Goal: Task Accomplishment & Management: Use online tool/utility

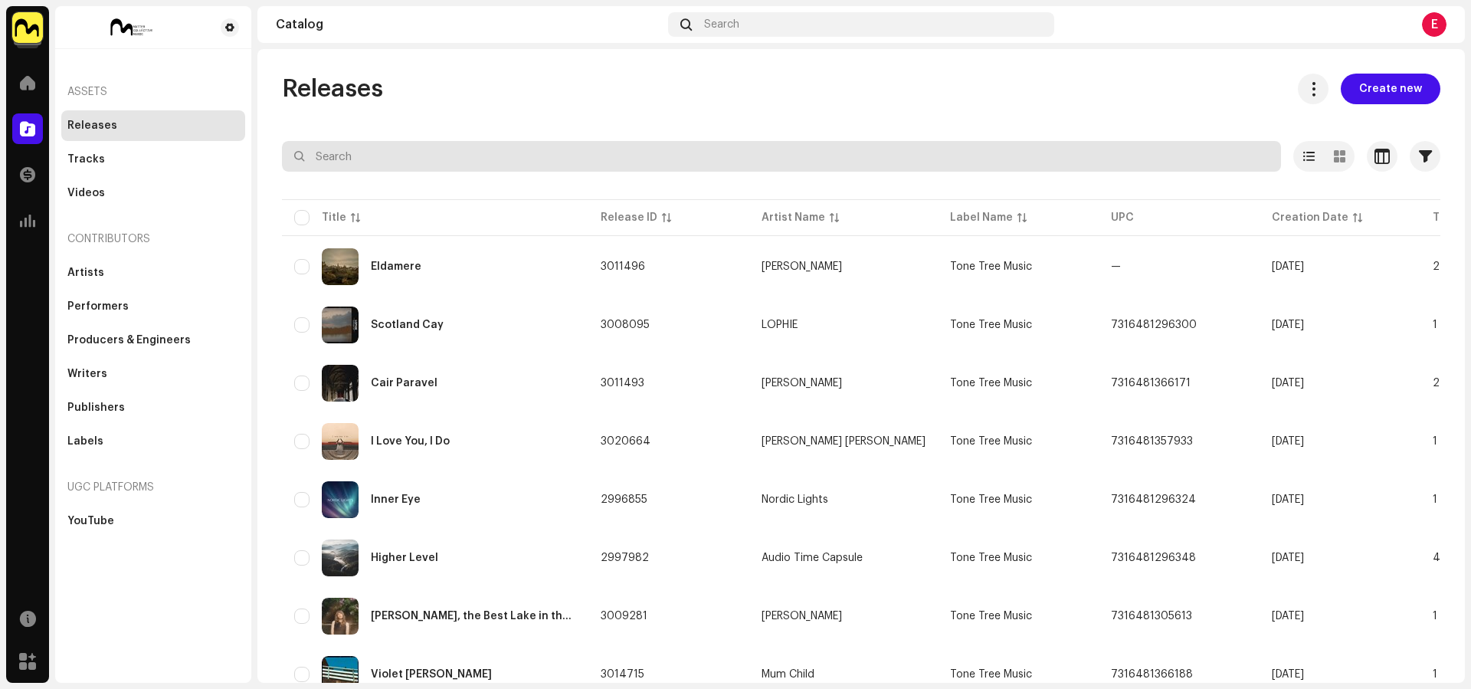
click at [436, 156] on input "text" at bounding box center [781, 156] width 999 height 31
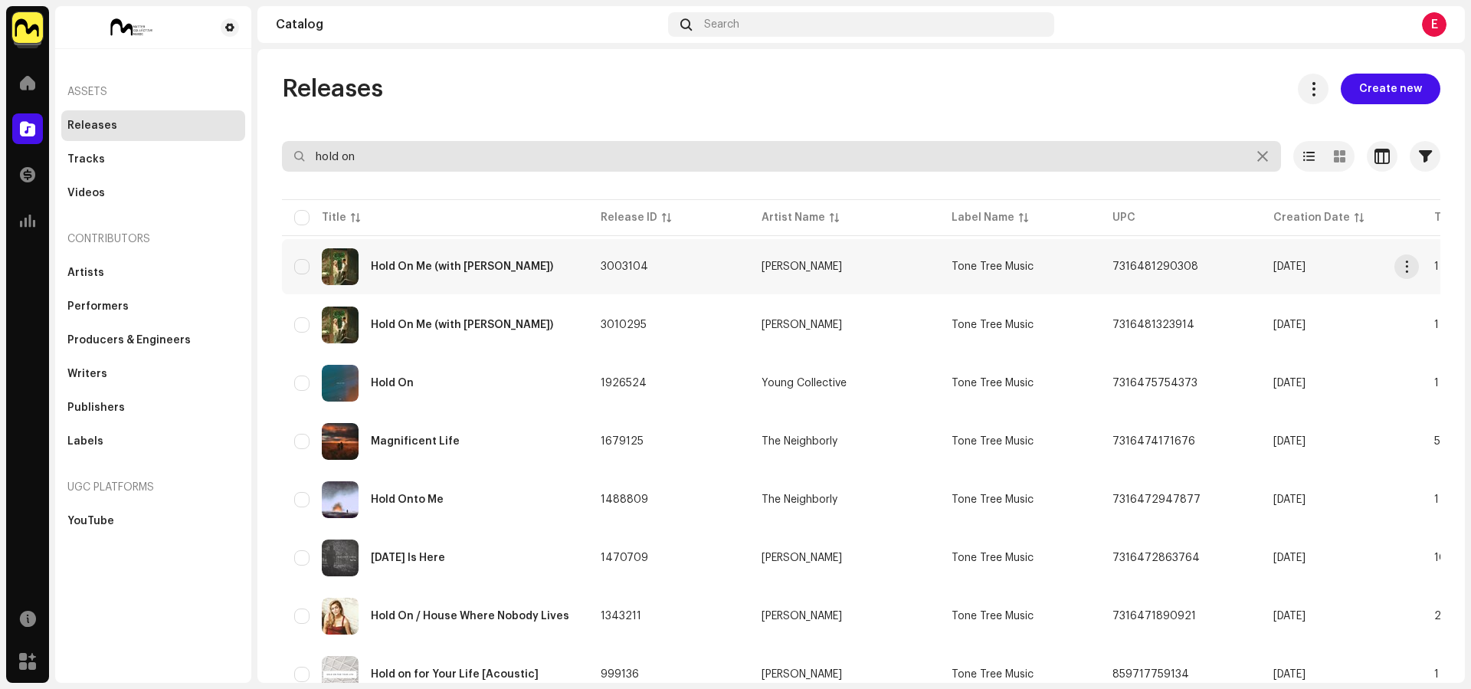
type input "hold on"
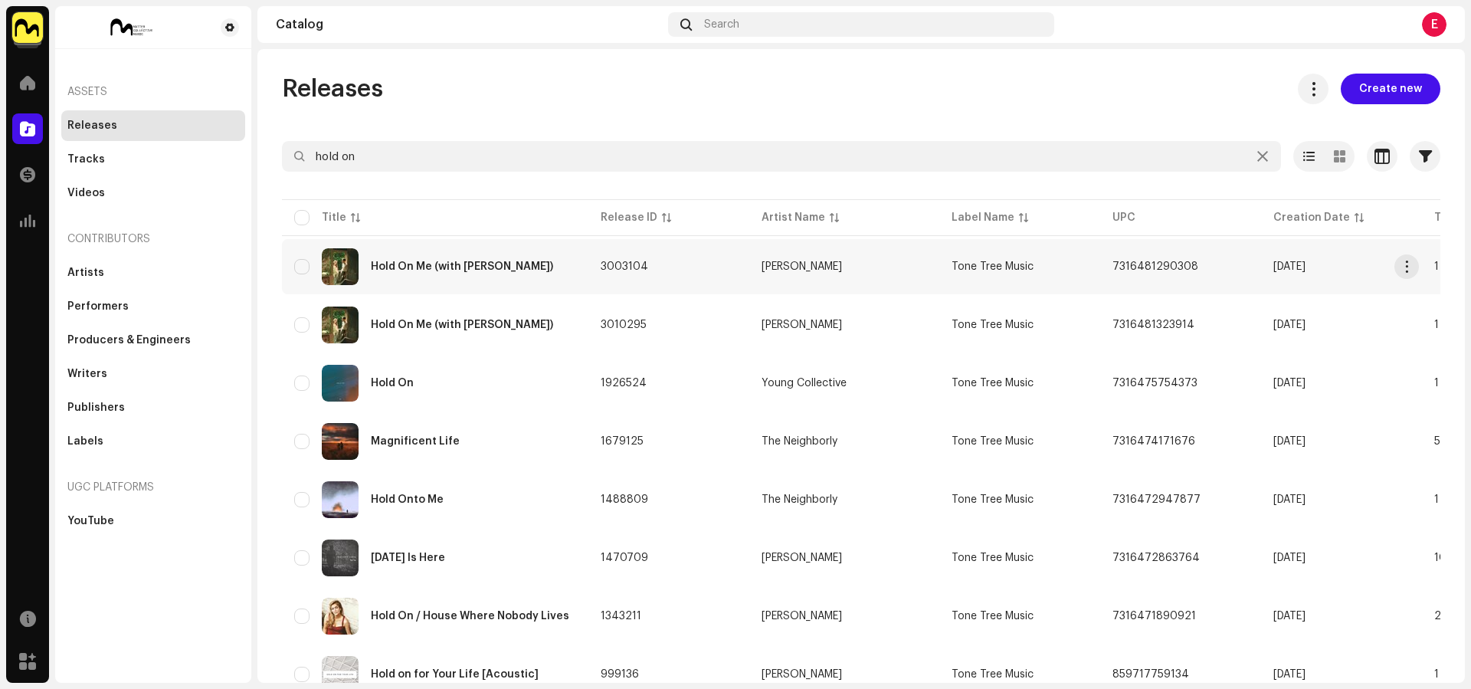
click at [507, 257] on div "Hold On Me (with Hayden Everett)" at bounding box center [435, 266] width 282 height 37
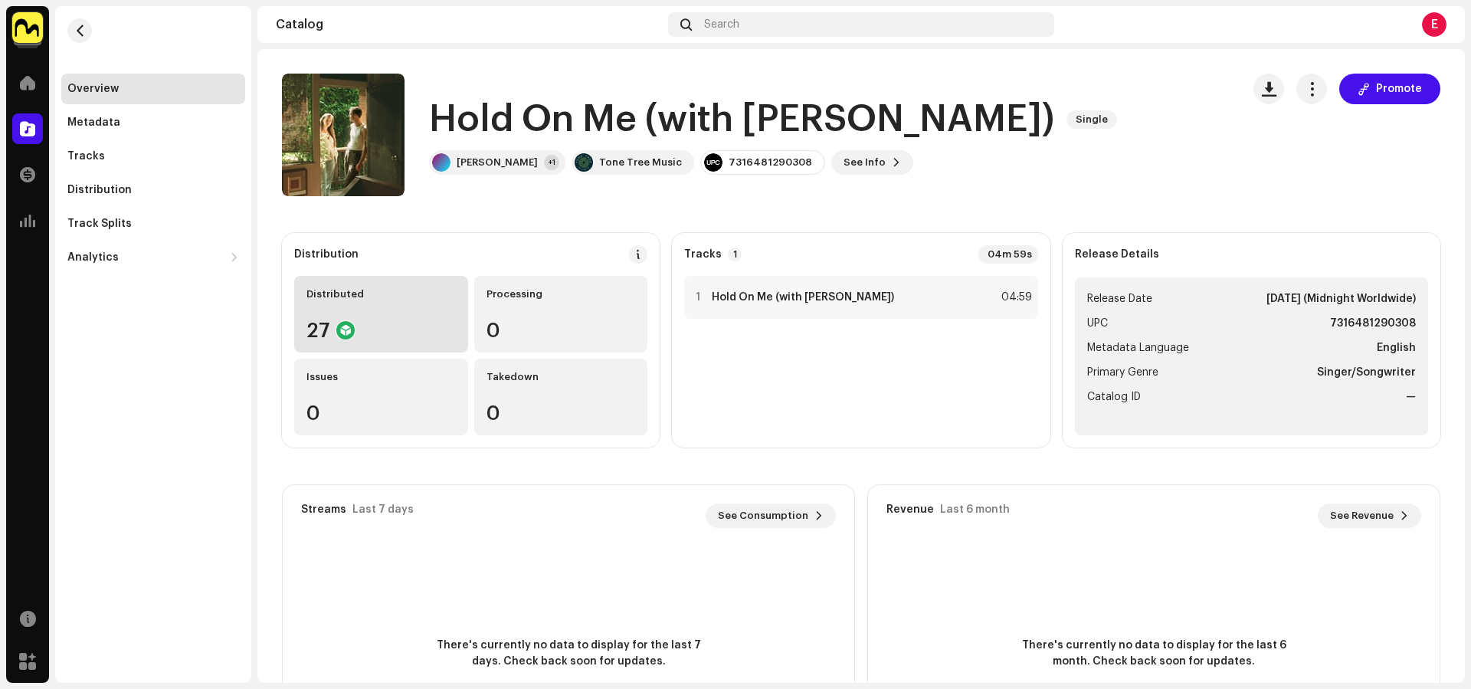
click at [406, 310] on div "Distributed 27" at bounding box center [381, 314] width 174 height 77
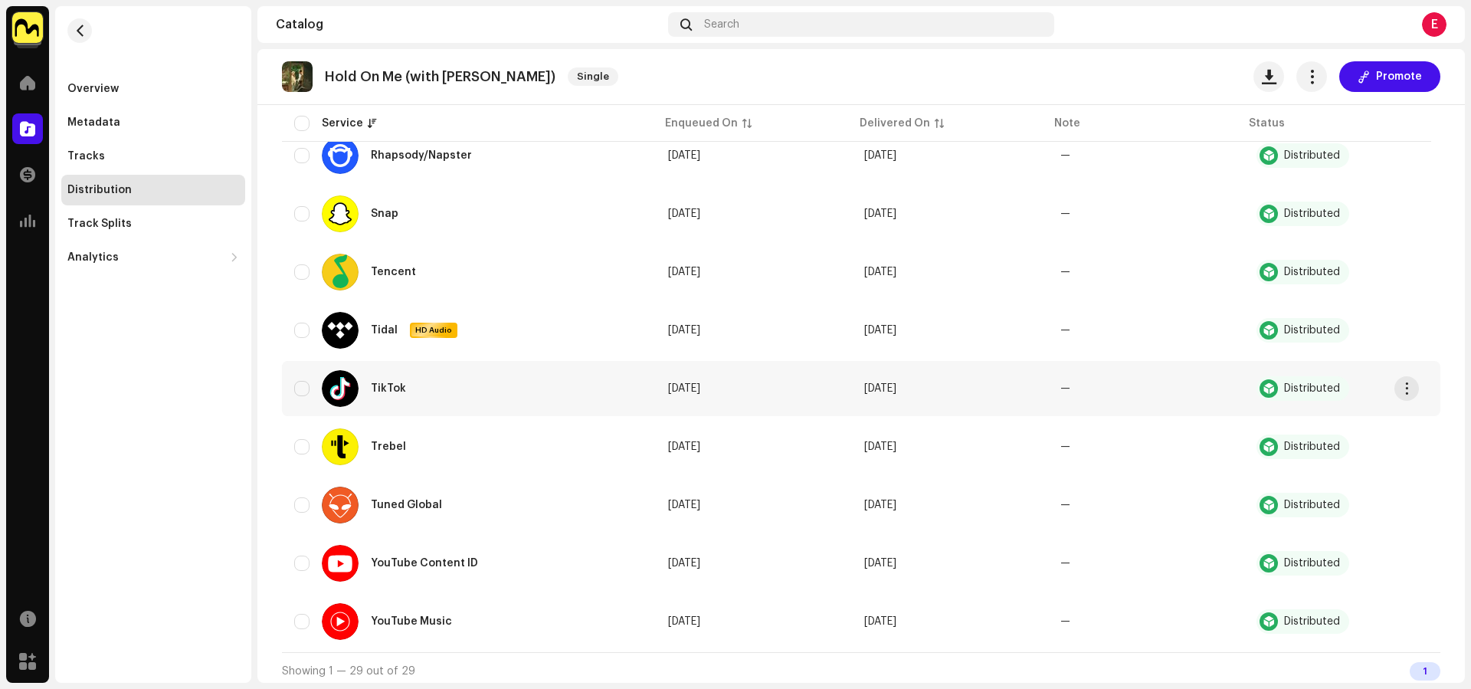
scroll to position [1280, 0]
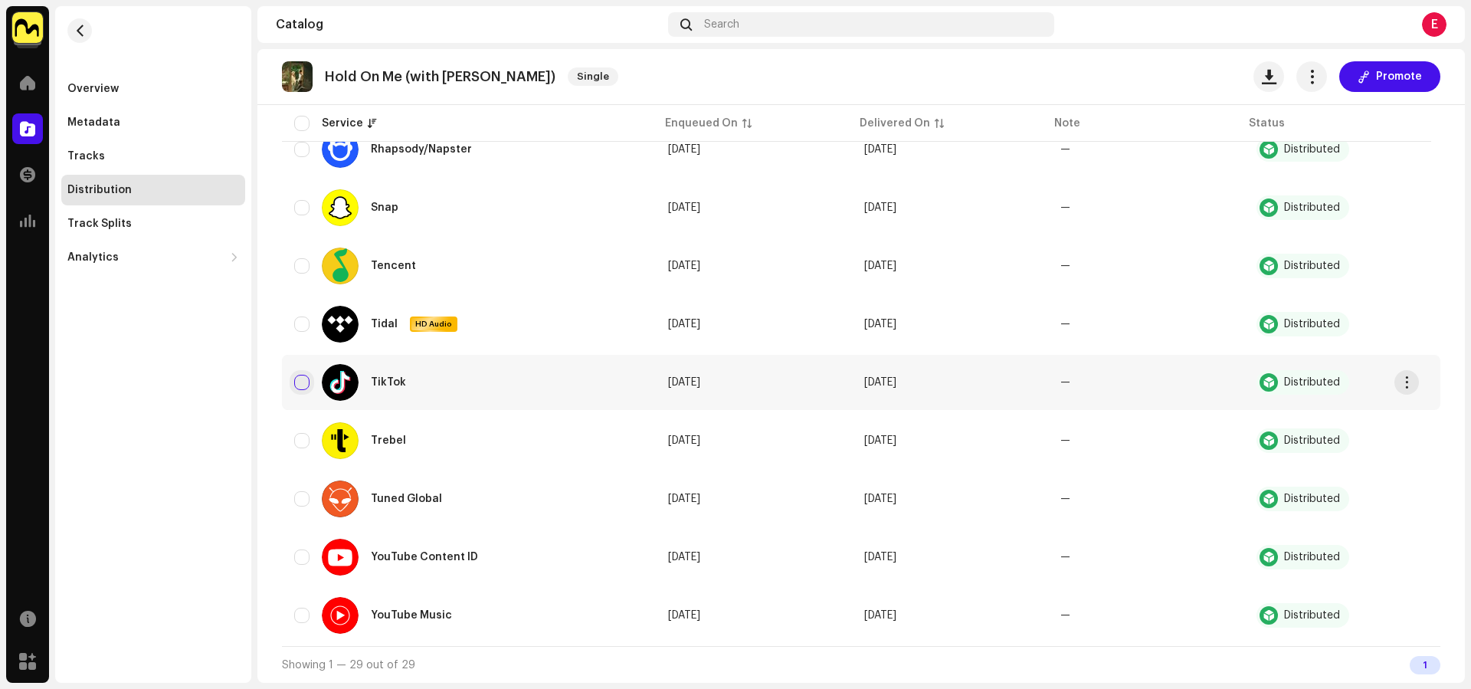
click at [297, 385] on input "checkbox" at bounding box center [301, 382] width 15 height 15
checkbox input "true"
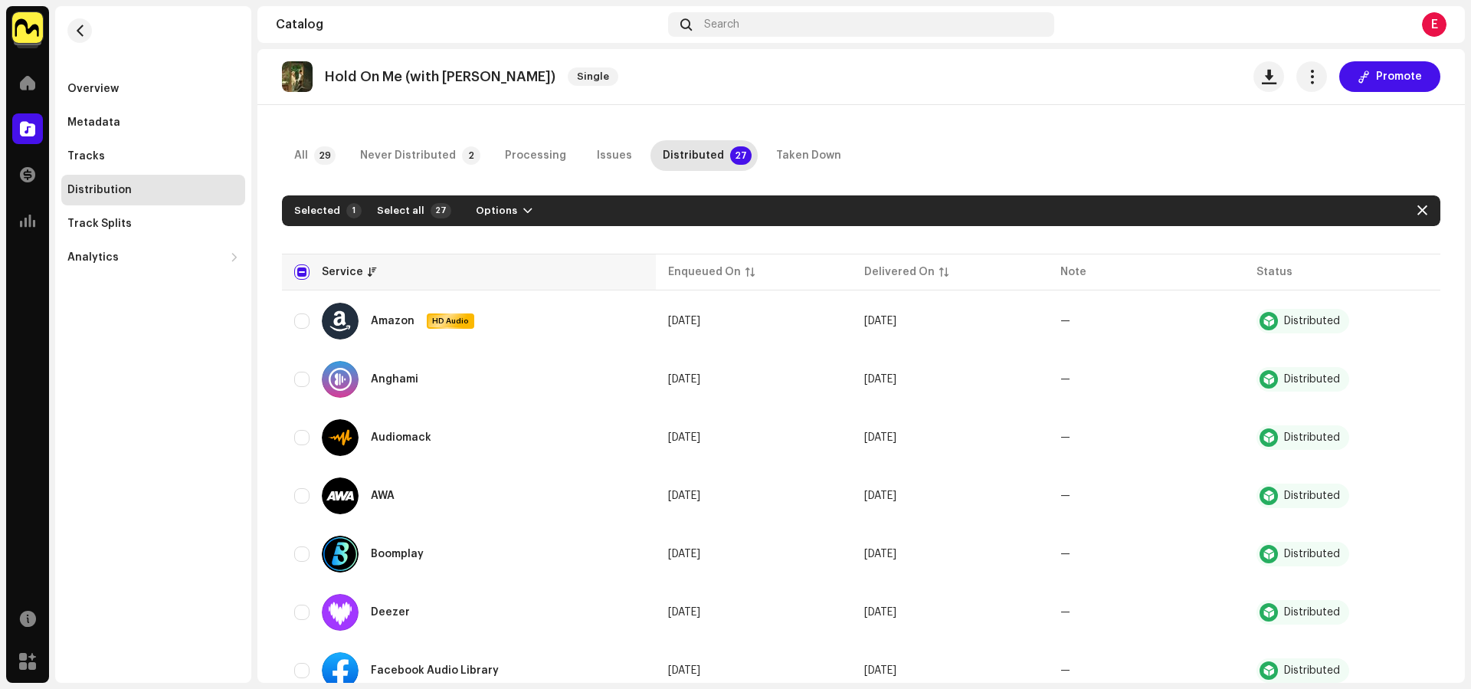
scroll to position [0, 0]
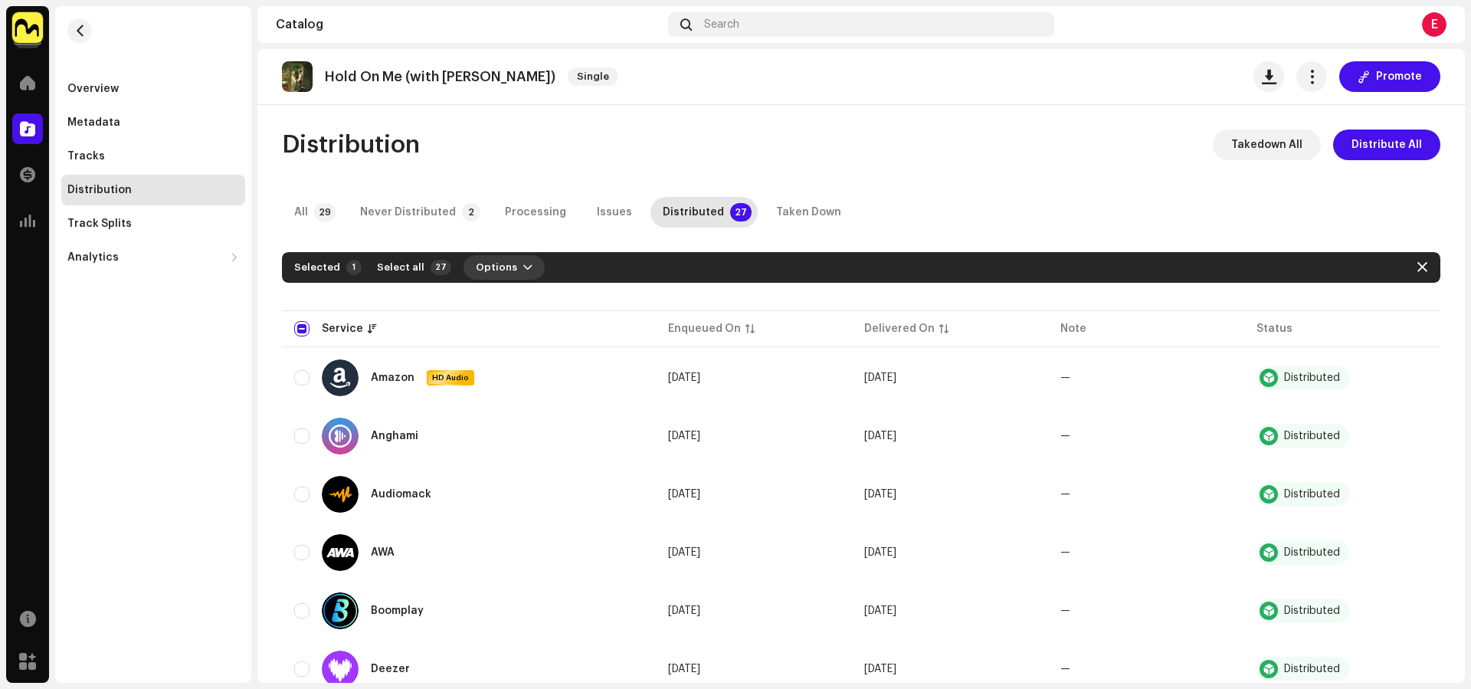
click at [521, 274] on button "Options" at bounding box center [504, 267] width 81 height 25
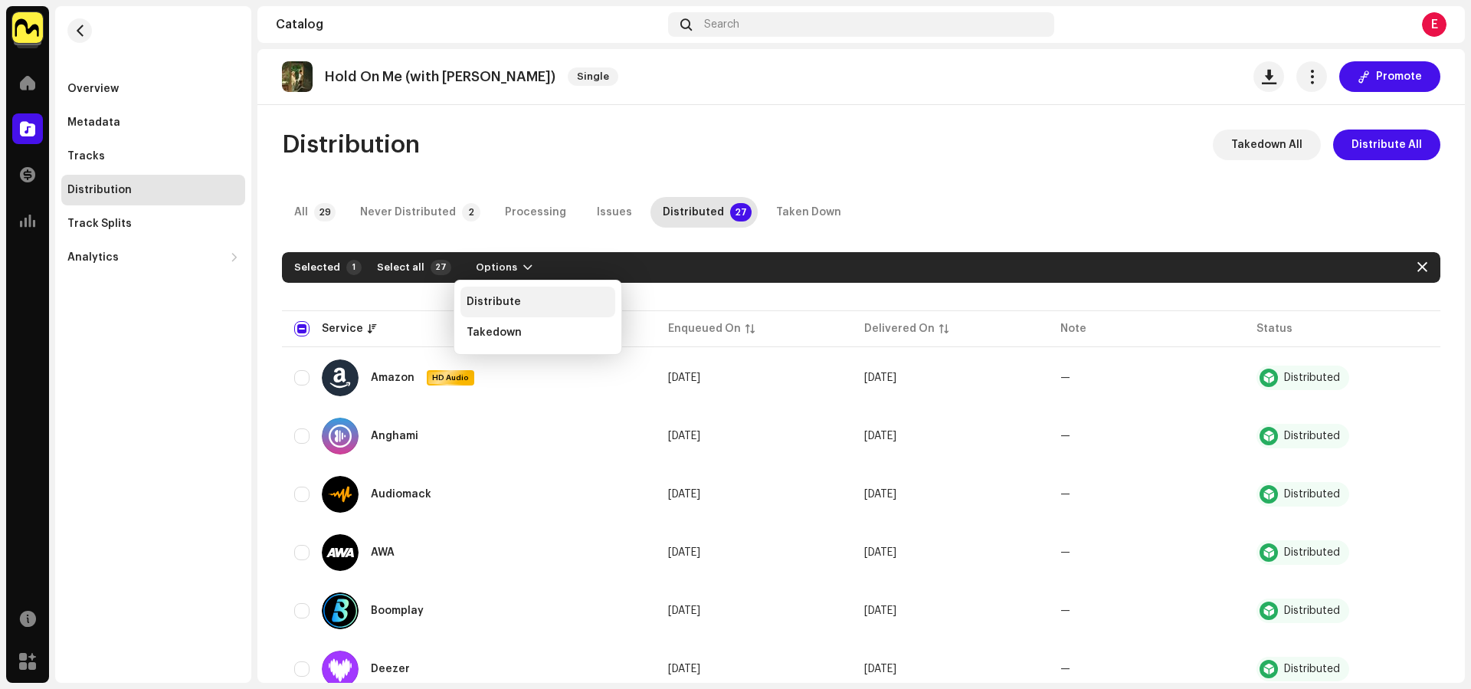
click at [519, 292] on div "Distribute" at bounding box center [537, 302] width 155 height 31
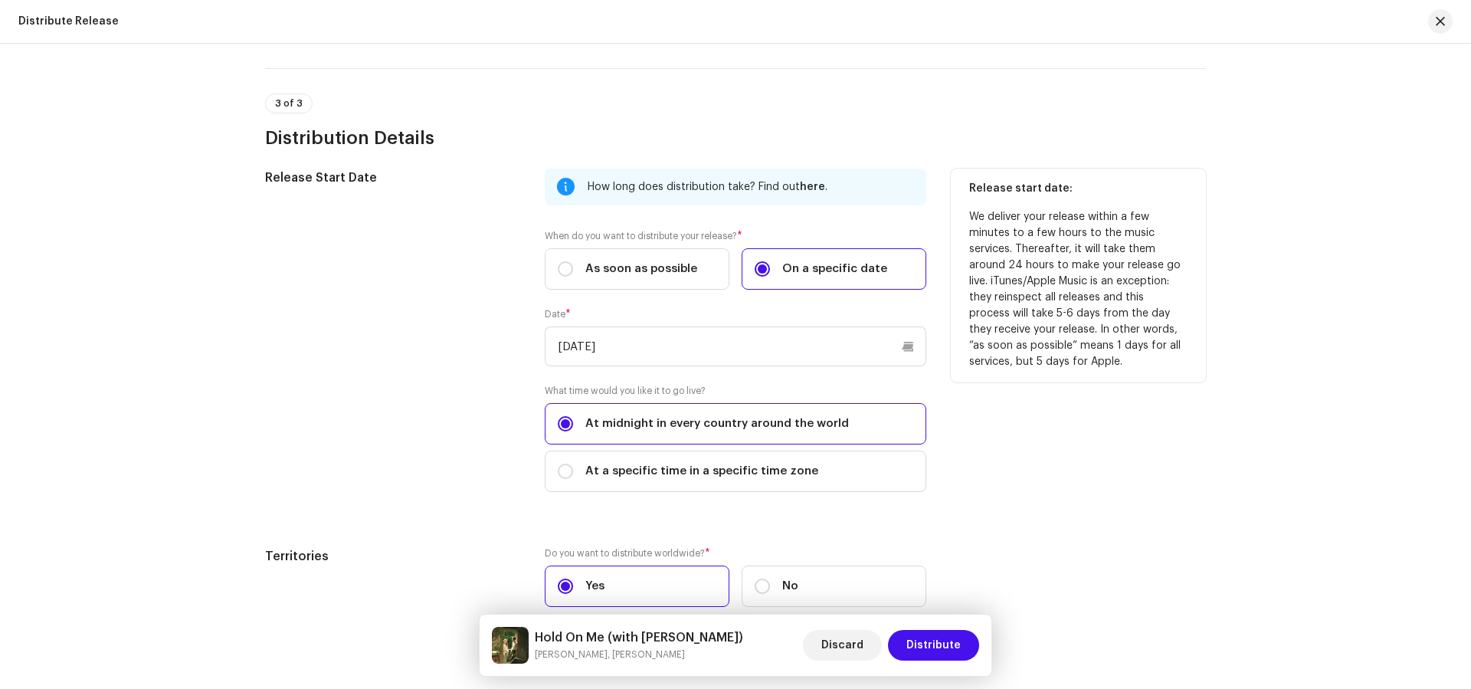
scroll to position [677, 0]
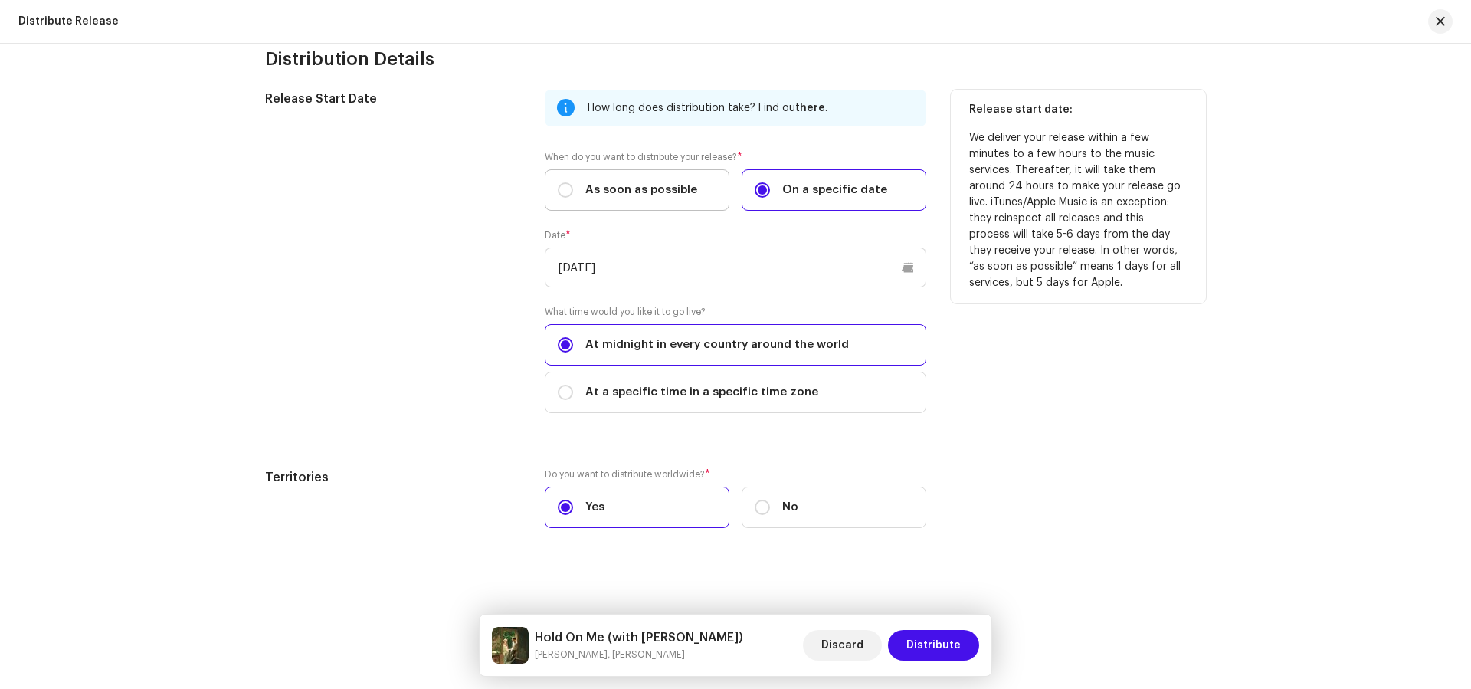
click at [660, 202] on label "As soon as possible" at bounding box center [637, 189] width 185 height 41
click at [573, 198] on input "As soon as possible" at bounding box center [565, 189] width 15 height 15
radio input "true"
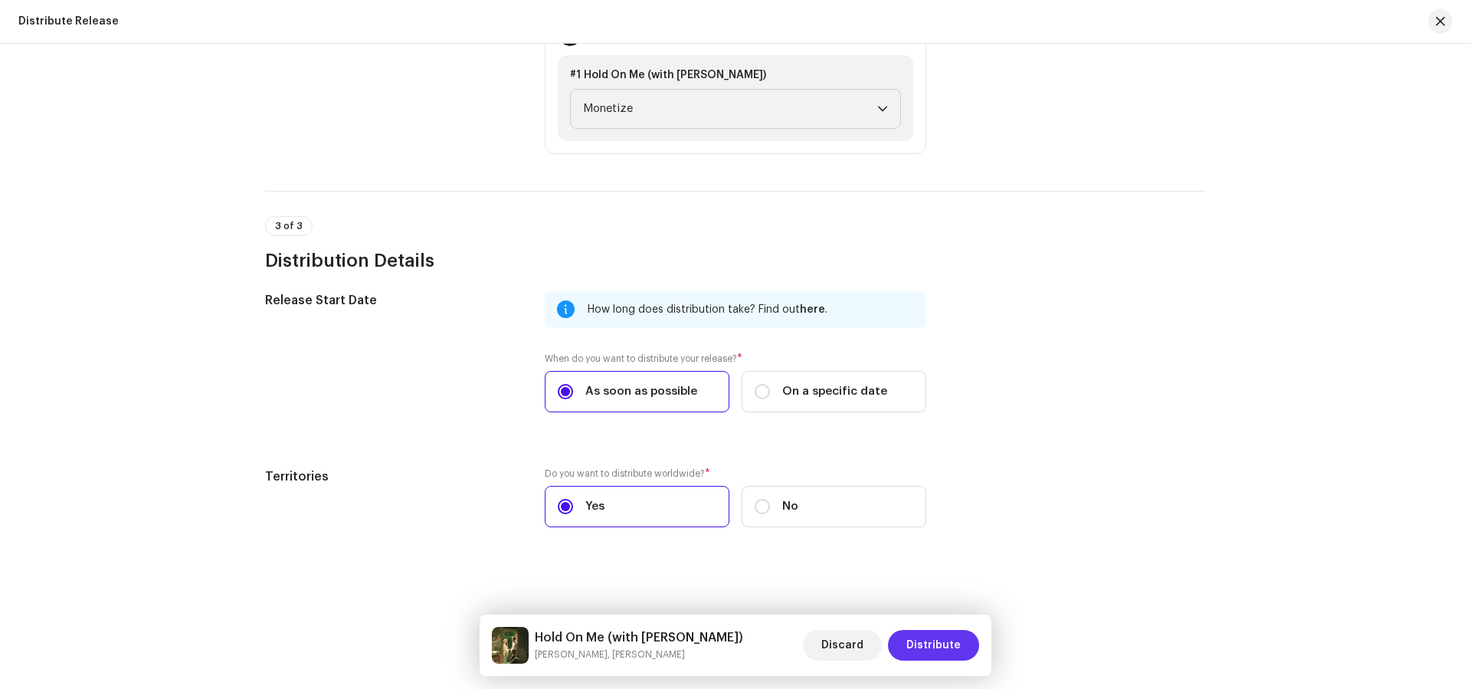
click at [936, 637] on span "Distribute" at bounding box center [933, 645] width 54 height 31
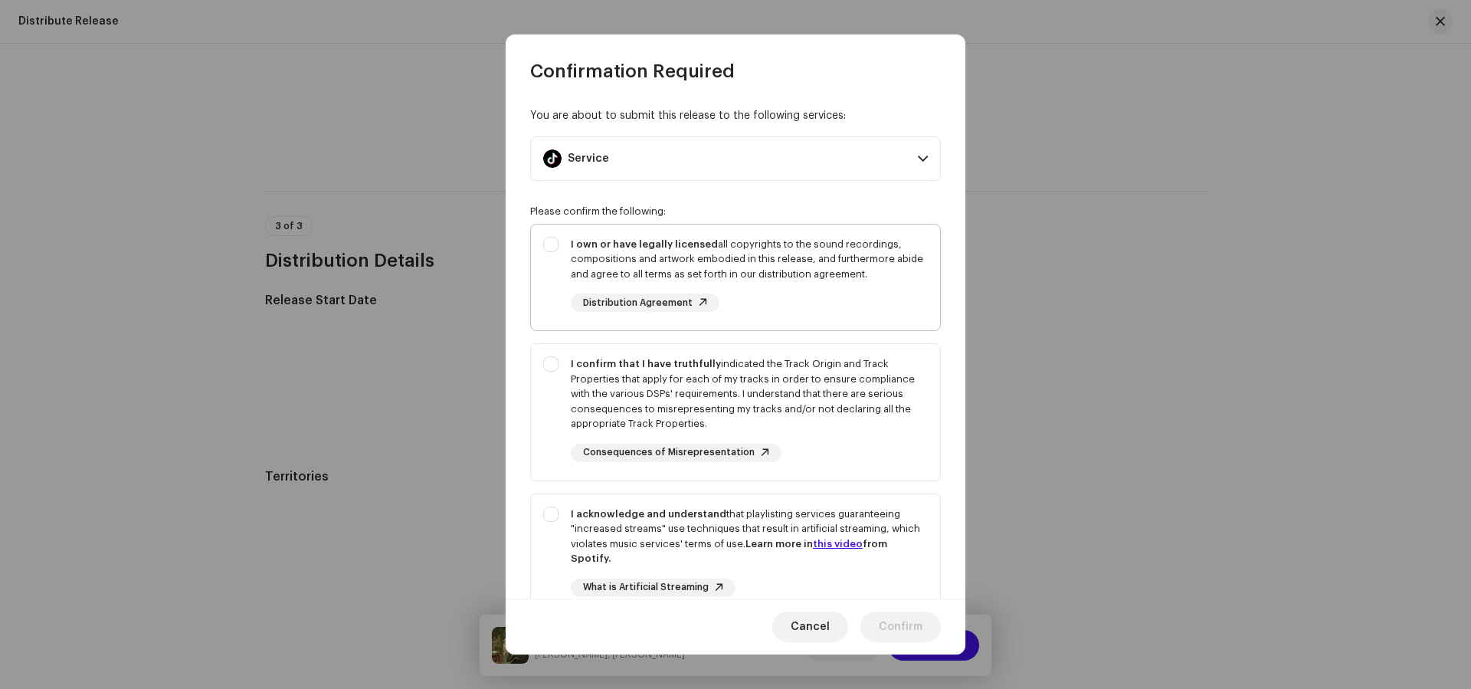
drag, startPoint x: 817, startPoint y: 257, endPoint x: 819, endPoint y: 266, distance: 9.5
click at [817, 257] on div "I own or have legally licensed all copyrights to the sound recordings, composit…" at bounding box center [749, 259] width 357 height 45
checkbox input "true"
click at [909, 420] on div "I confirm that I have truthfully indicated the Track Origin and Track Propertie…" at bounding box center [749, 393] width 357 height 75
checkbox input "true"
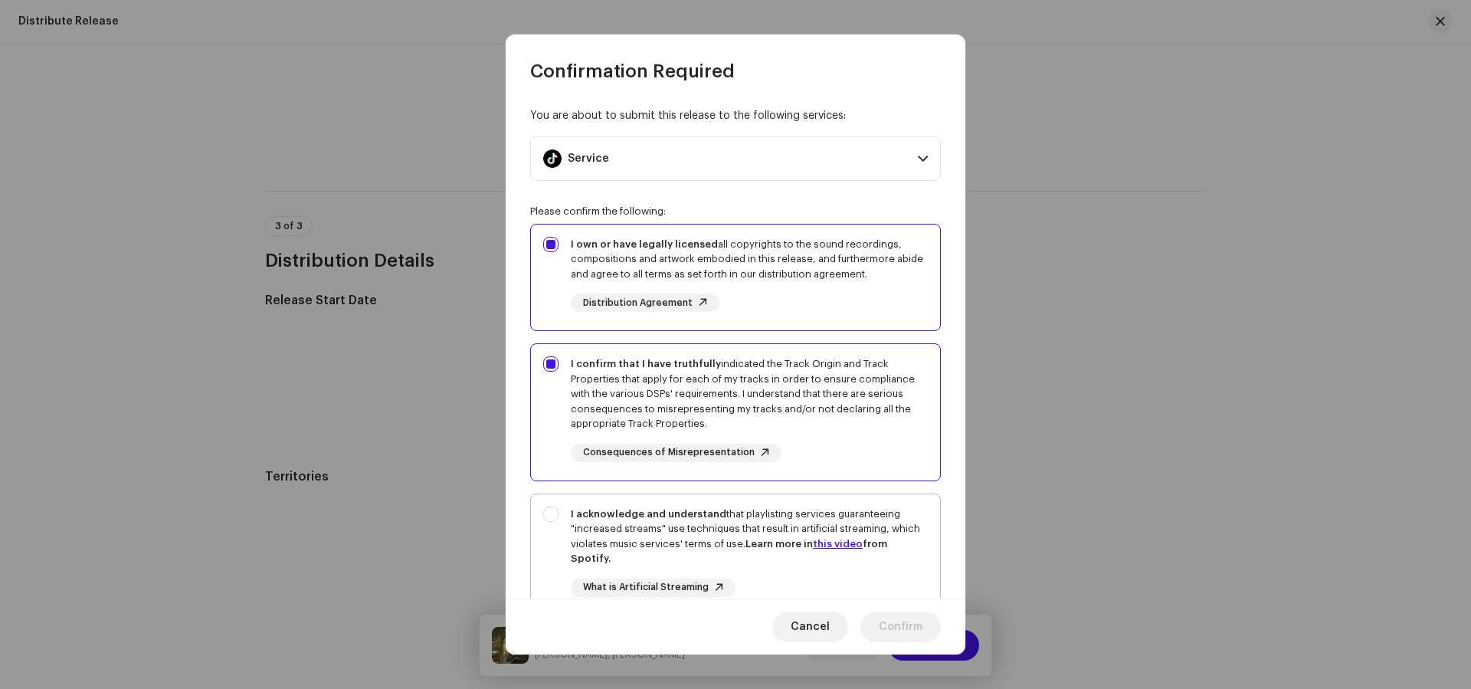
click at [919, 536] on div "I acknowledge and understand that playlisting services guaranteeing "increased …" at bounding box center [749, 536] width 357 height 60
checkbox input "true"
click at [919, 627] on span "Confirm" at bounding box center [901, 626] width 44 height 31
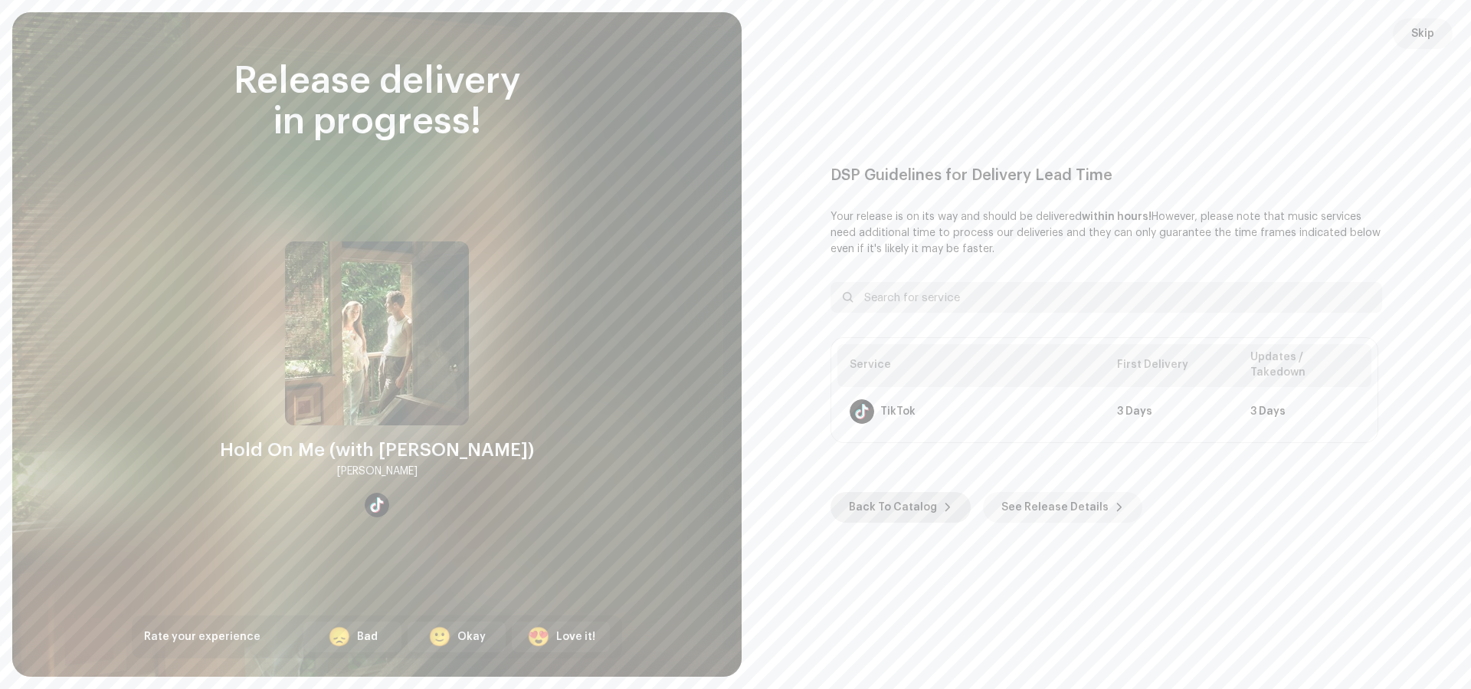
click at [868, 502] on span "Back To Catalog" at bounding box center [893, 507] width 88 height 31
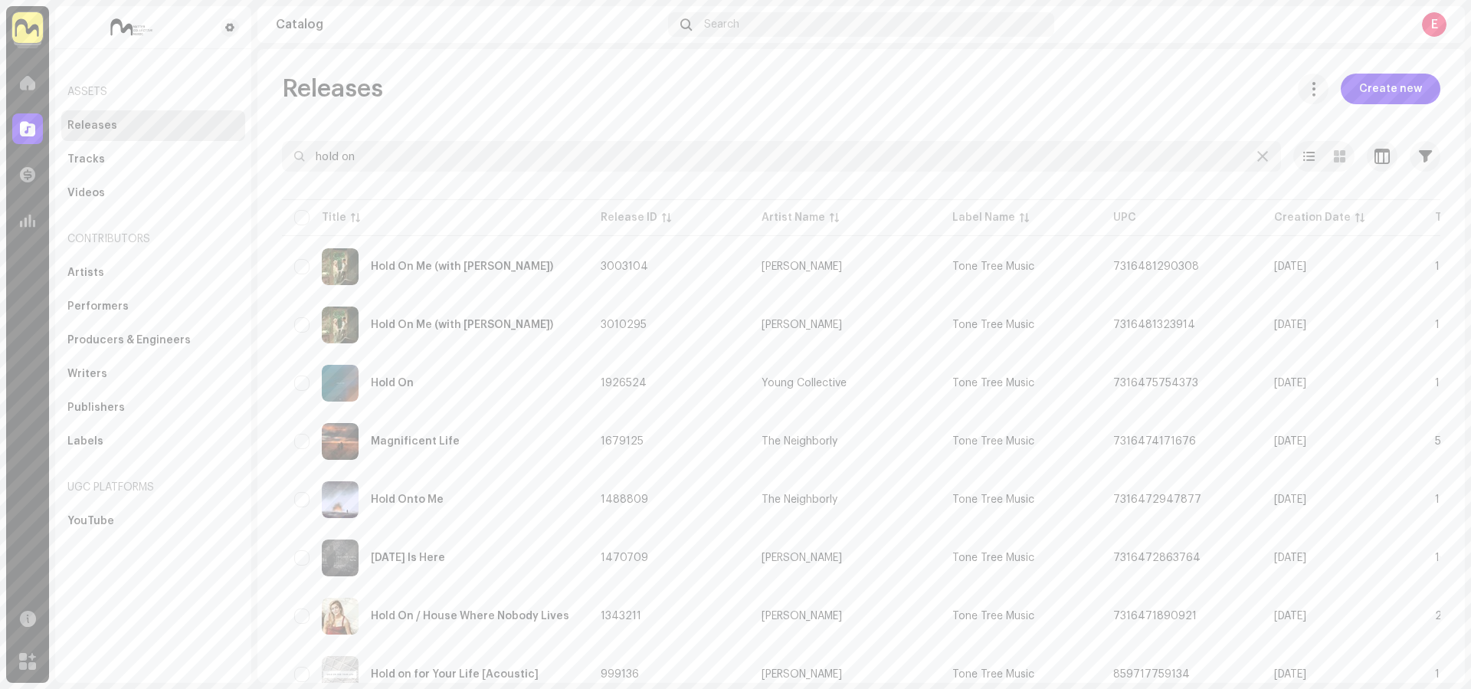
click at [26, 32] on img at bounding box center [27, 27] width 31 height 31
click at [133, 85] on span "Organization" at bounding box center [144, 88] width 67 height 12
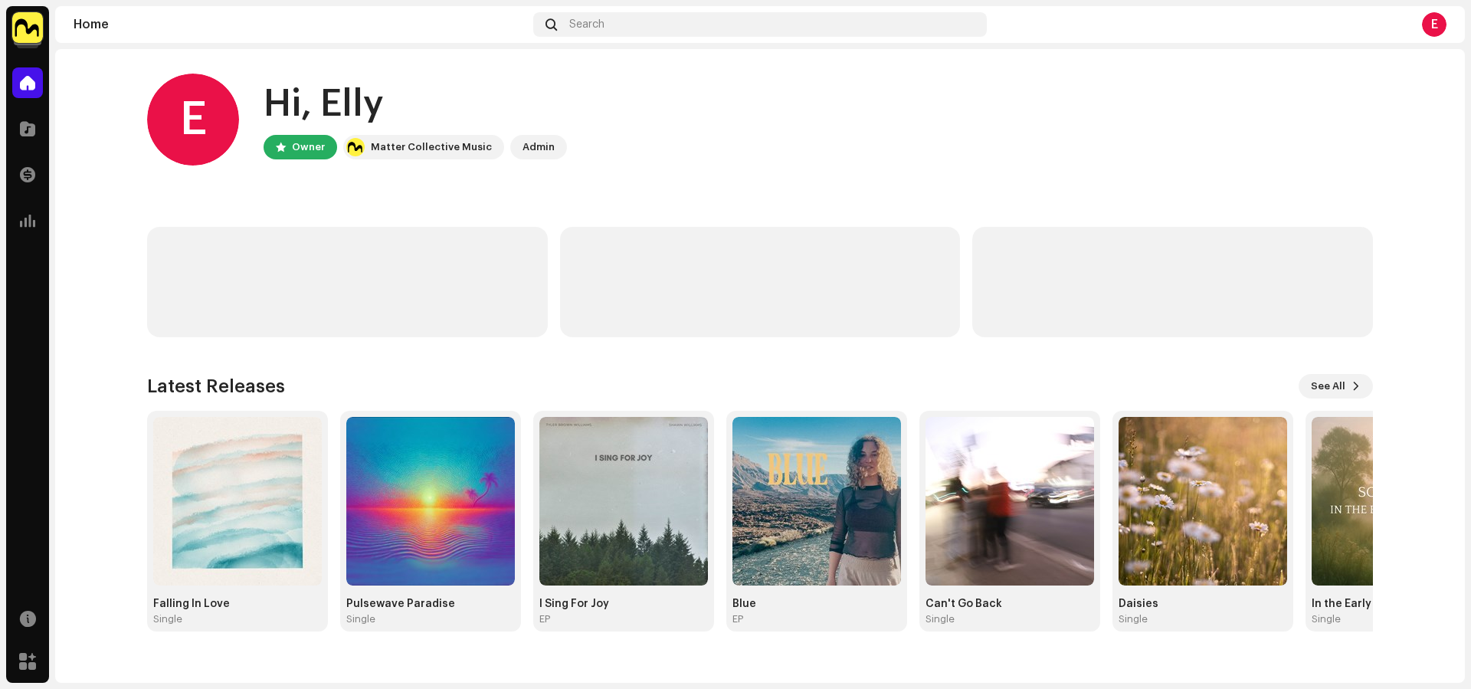
click at [21, 19] on img at bounding box center [27, 27] width 31 height 31
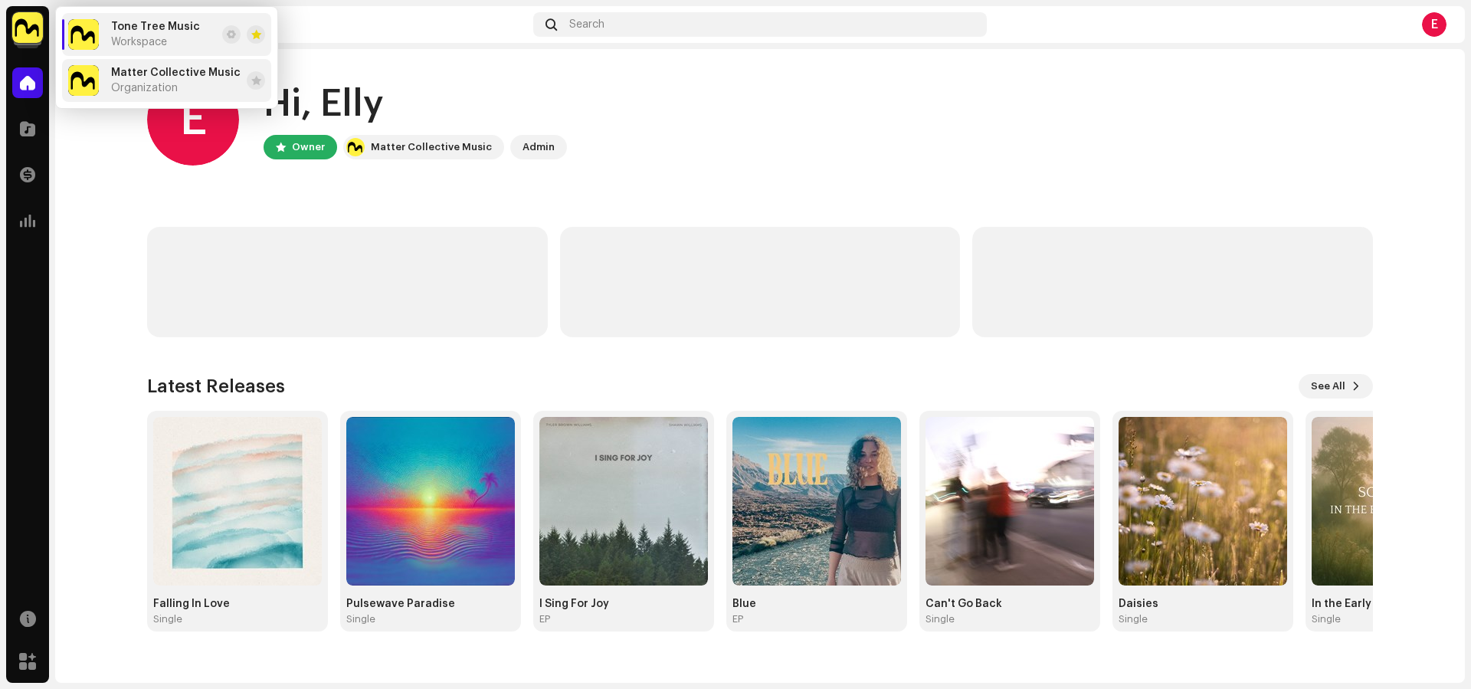
click at [98, 72] on img at bounding box center [83, 80] width 31 height 31
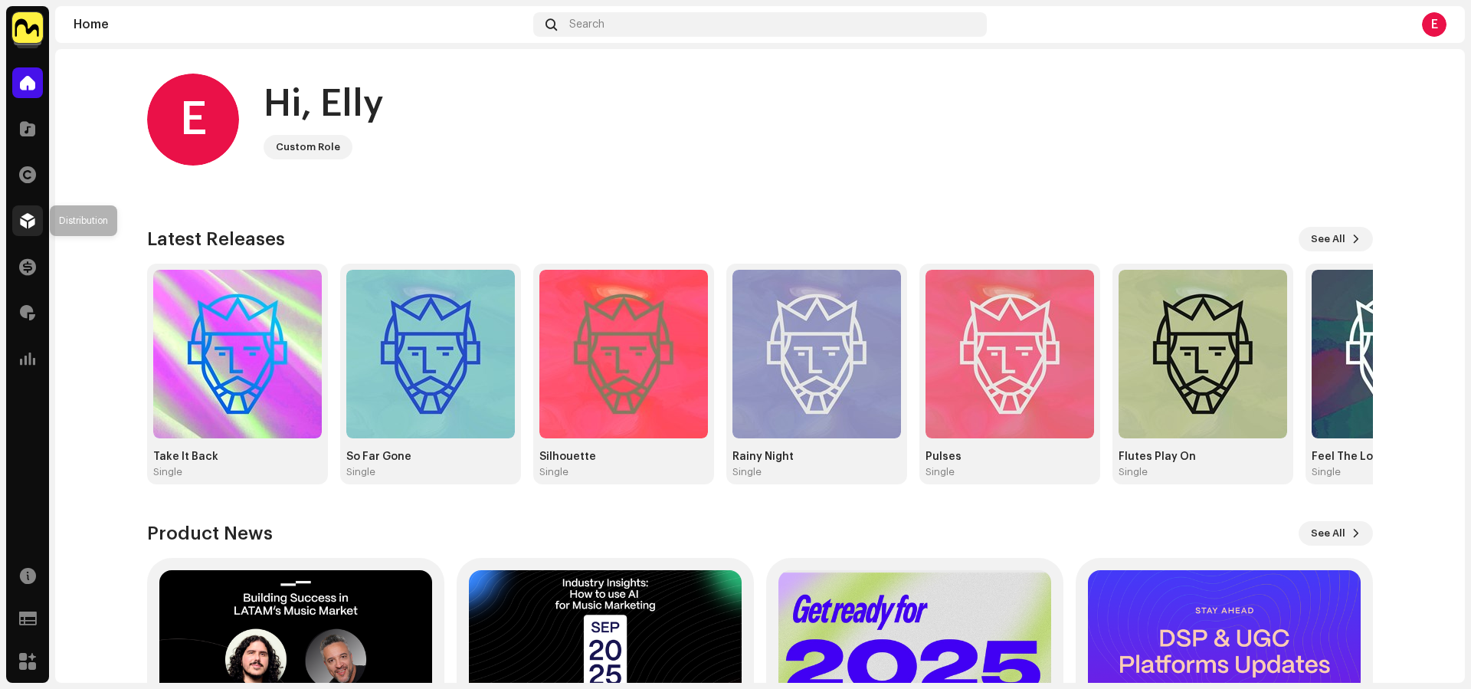
click at [18, 218] on div at bounding box center [27, 220] width 31 height 31
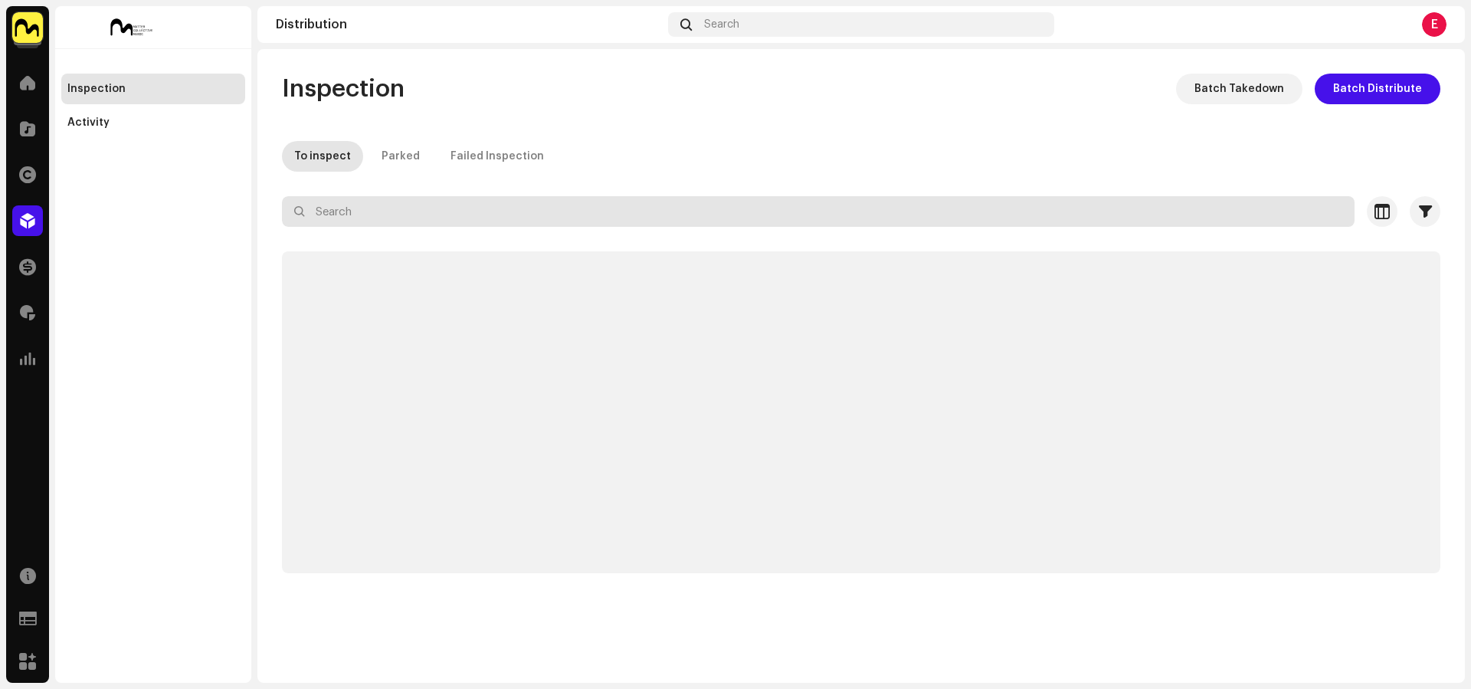
click at [436, 214] on input "text" at bounding box center [818, 211] width 1073 height 31
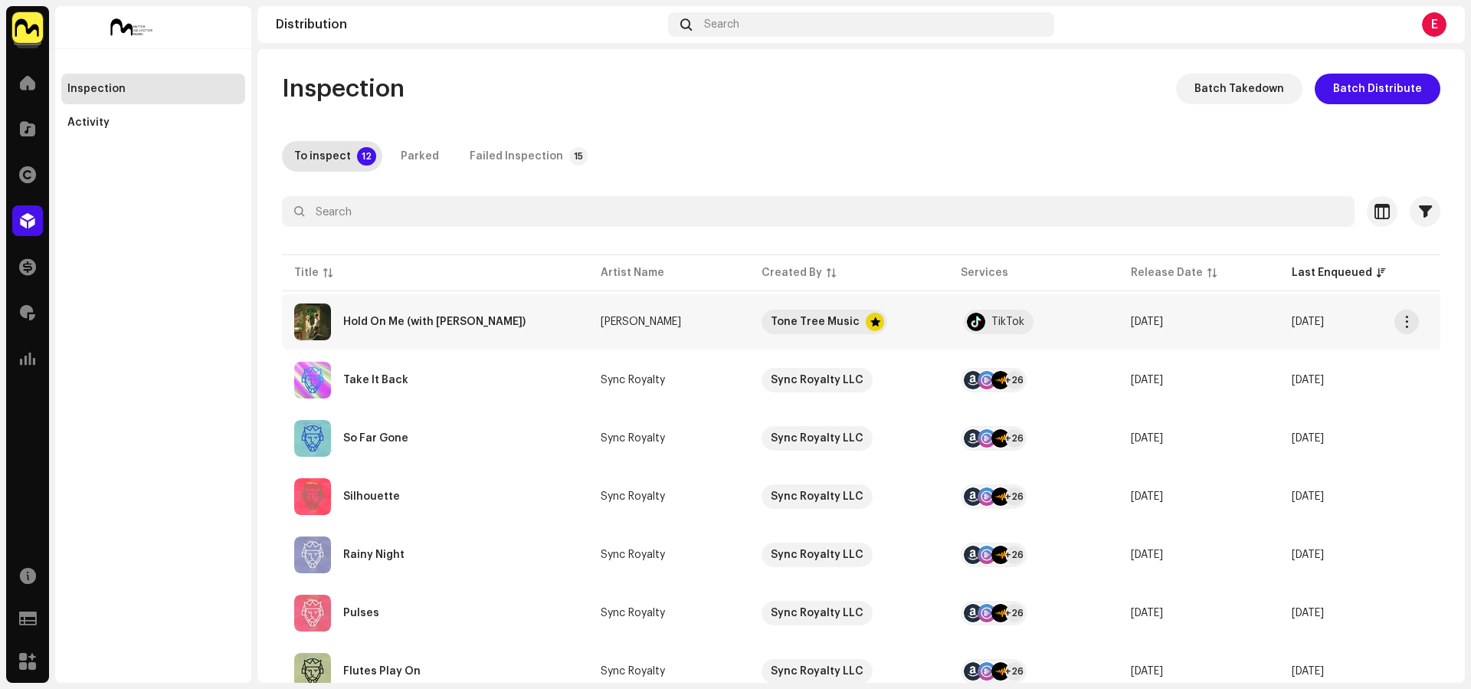
click at [571, 322] on div "Hold On Me (with Hayden Everett)" at bounding box center [435, 321] width 282 height 37
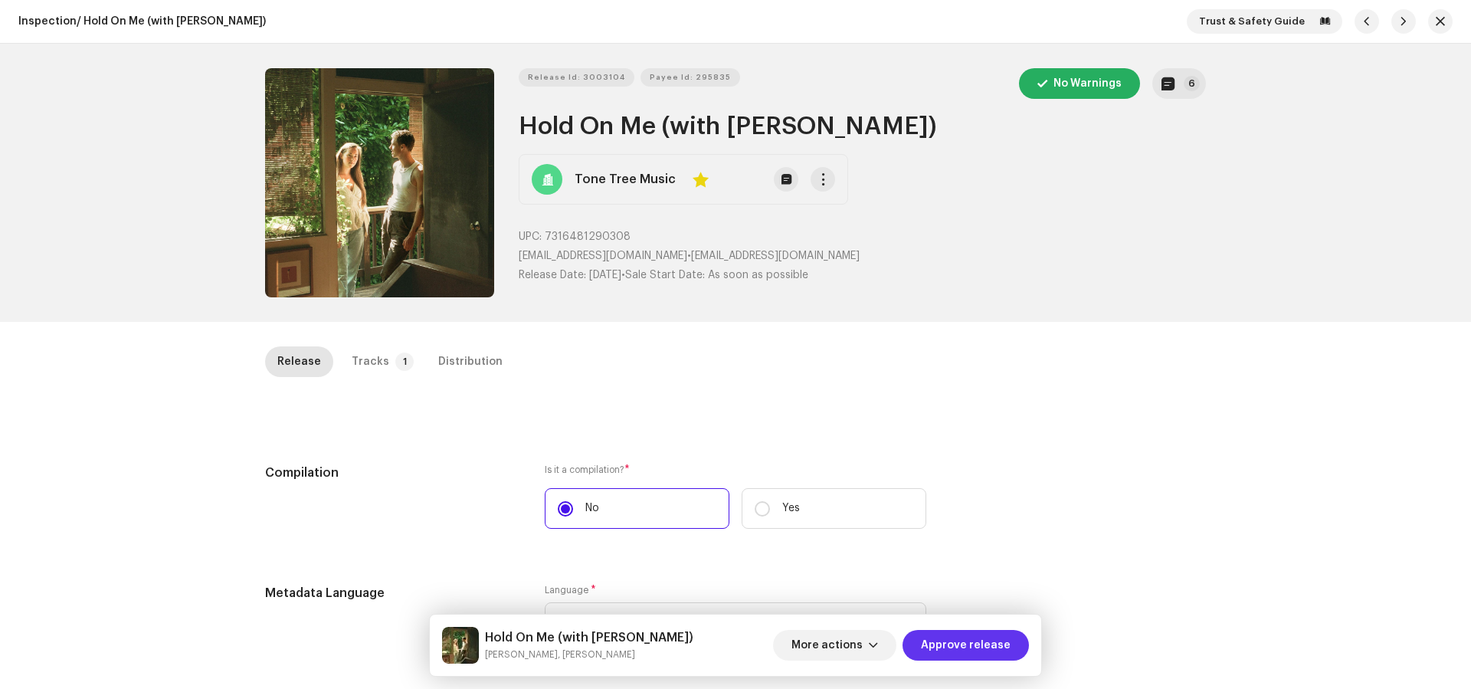
click at [968, 649] on span "Approve release" at bounding box center [966, 645] width 90 height 31
